Goal: Transaction & Acquisition: Purchase product/service

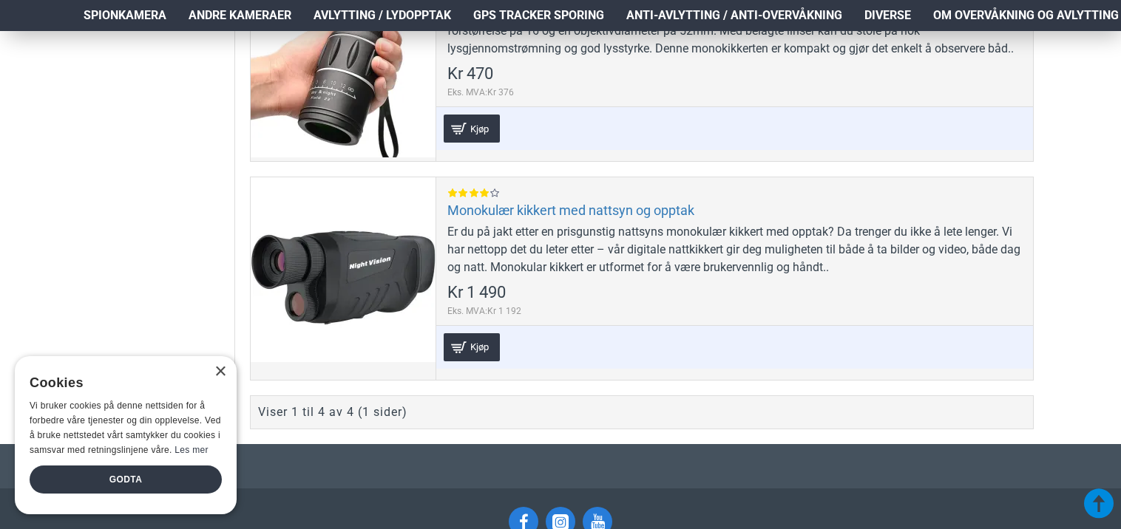
scroll to position [813, 0]
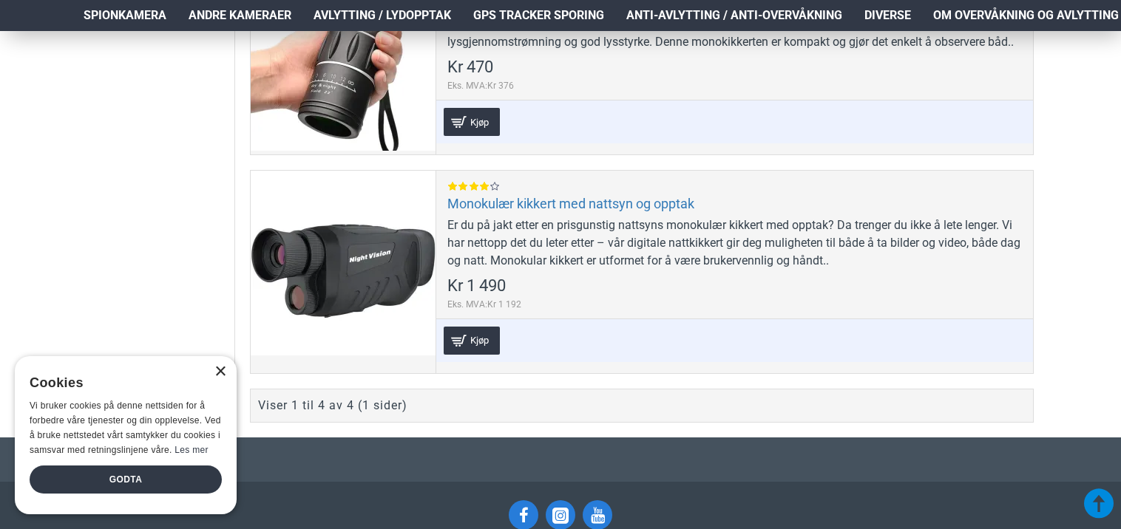
click at [216, 369] on div "×" at bounding box center [219, 372] width 11 height 11
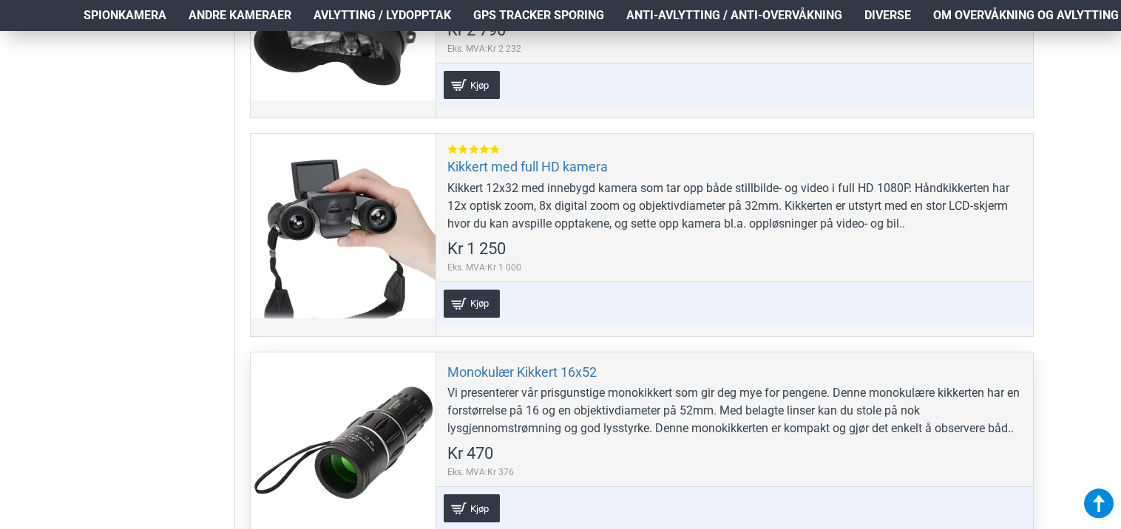
scroll to position [444, 0]
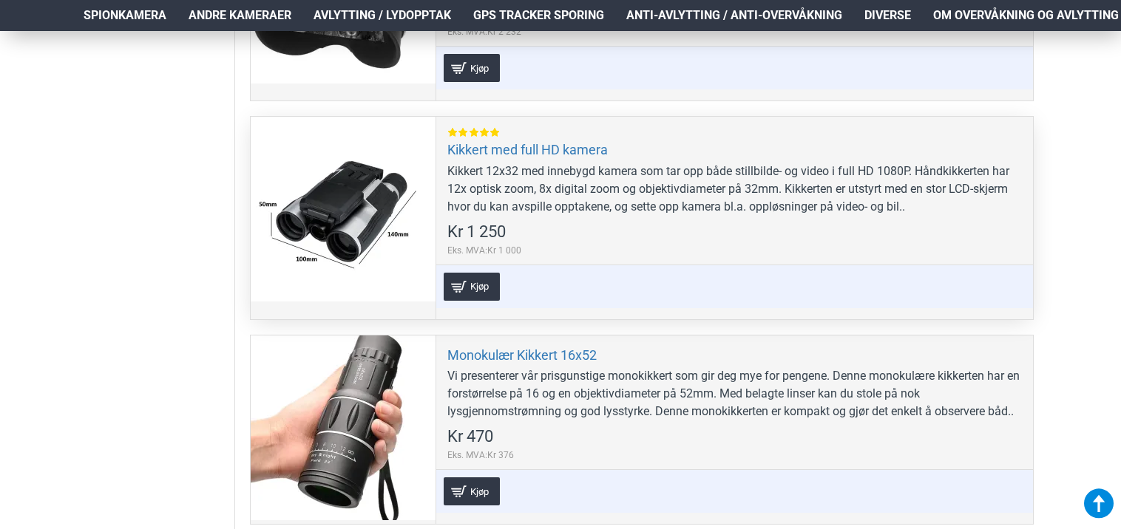
click at [361, 188] on div at bounding box center [343, 209] width 185 height 185
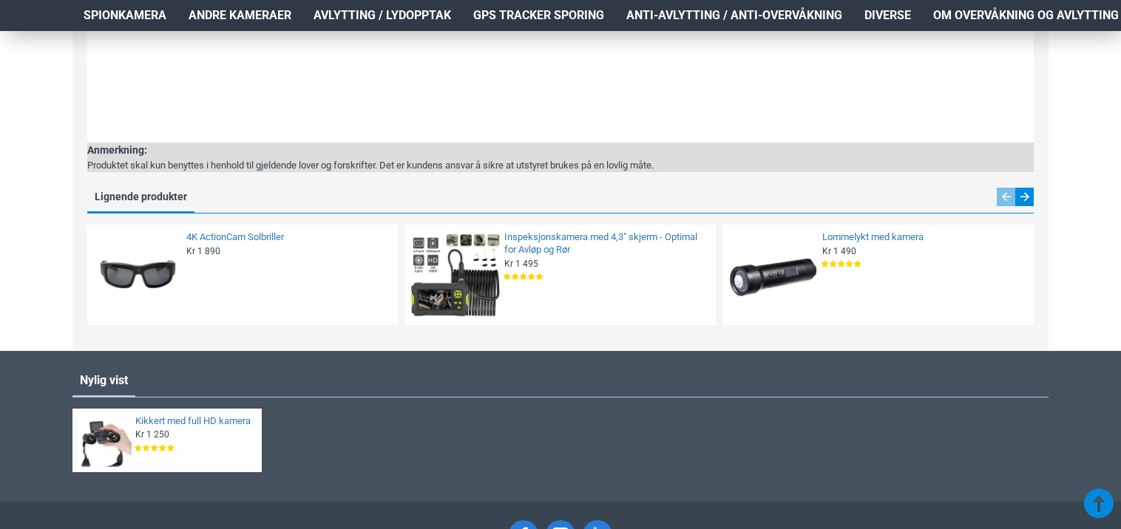
scroll to position [1705, 0]
